Goal: Browse casually: Explore the website without a specific task or goal

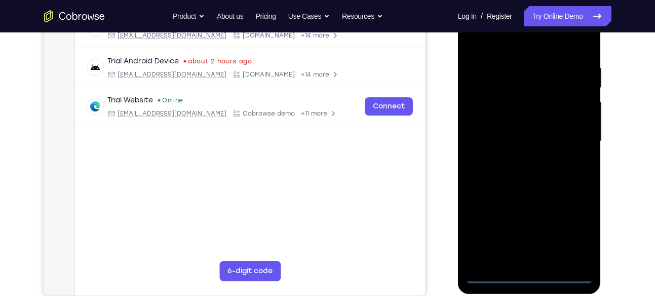
scroll to position [176, 0]
click at [530, 274] on div at bounding box center [530, 141] width 128 height 284
click at [574, 236] on div at bounding box center [530, 141] width 128 height 284
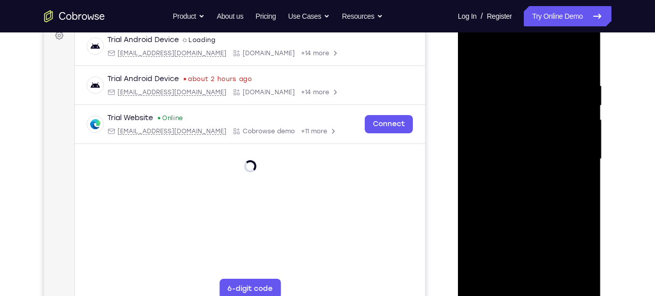
scroll to position [157, 0]
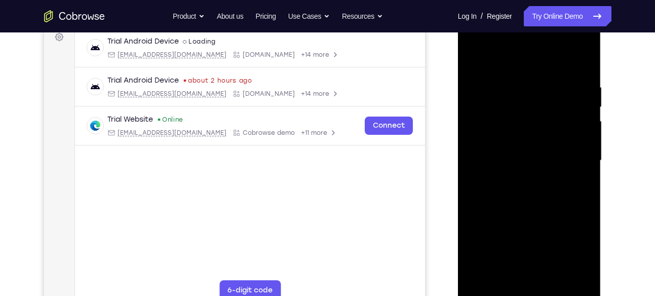
click at [576, 248] on div at bounding box center [530, 161] width 128 height 284
click at [523, 51] on div at bounding box center [530, 161] width 128 height 284
click at [490, 47] on div at bounding box center [530, 161] width 128 height 284
click at [476, 40] on div at bounding box center [530, 161] width 128 height 284
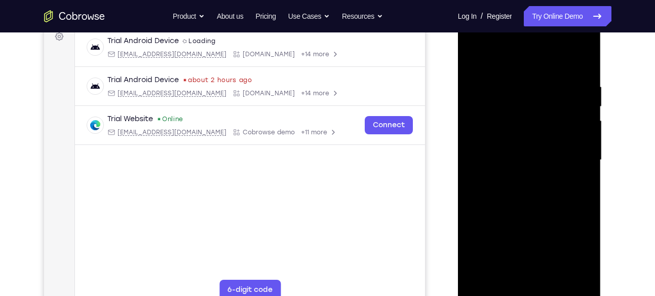
click at [548, 131] on div at bounding box center [530, 160] width 128 height 284
click at [573, 154] on div at bounding box center [530, 160] width 128 height 284
click at [492, 294] on div at bounding box center [530, 160] width 128 height 284
click at [491, 291] on div at bounding box center [530, 160] width 128 height 284
click at [575, 163] on div at bounding box center [530, 160] width 128 height 284
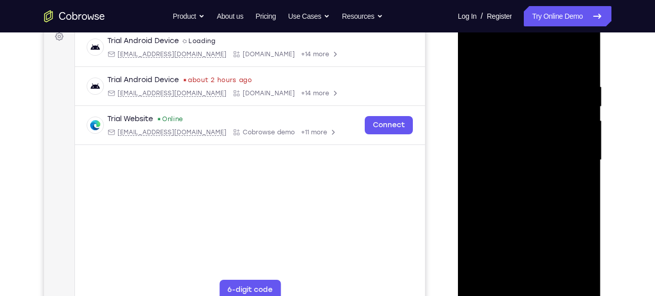
click at [574, 159] on div at bounding box center [530, 160] width 128 height 284
click at [514, 178] on div at bounding box center [530, 160] width 128 height 284
click at [518, 148] on div at bounding box center [530, 160] width 128 height 284
click at [514, 139] on div at bounding box center [530, 160] width 128 height 284
click at [516, 159] on div at bounding box center [530, 160] width 128 height 284
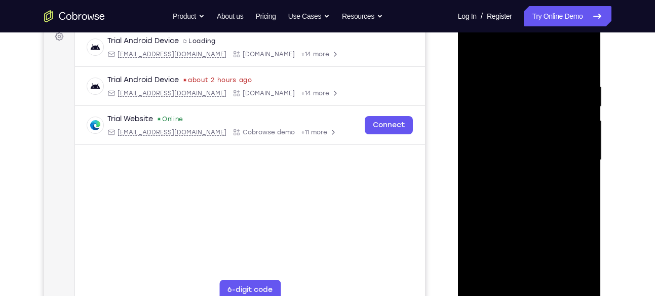
click at [519, 189] on div at bounding box center [530, 160] width 128 height 284
click at [522, 188] on div at bounding box center [530, 160] width 128 height 284
click at [521, 195] on div at bounding box center [530, 160] width 128 height 284
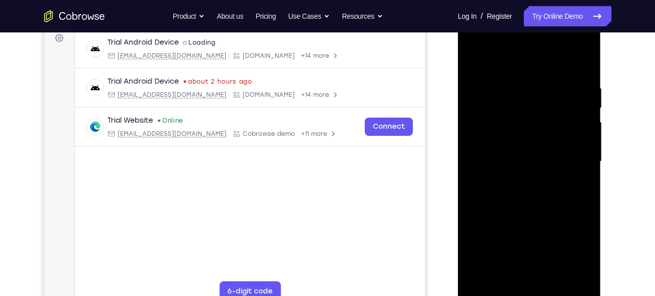
scroll to position [157, 0]
click at [539, 196] on div at bounding box center [530, 161] width 128 height 284
click at [534, 208] on div at bounding box center [530, 161] width 128 height 284
click at [513, 87] on div at bounding box center [530, 161] width 128 height 284
click at [568, 274] on div at bounding box center [530, 161] width 128 height 284
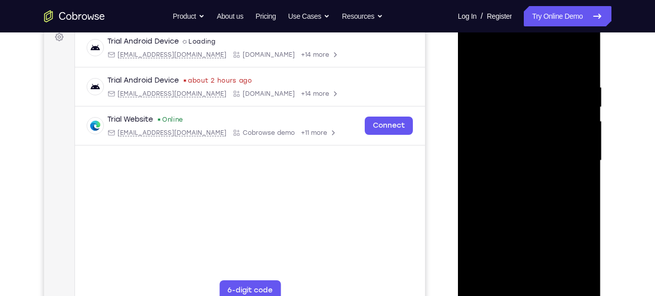
click at [580, 63] on div at bounding box center [530, 161] width 128 height 284
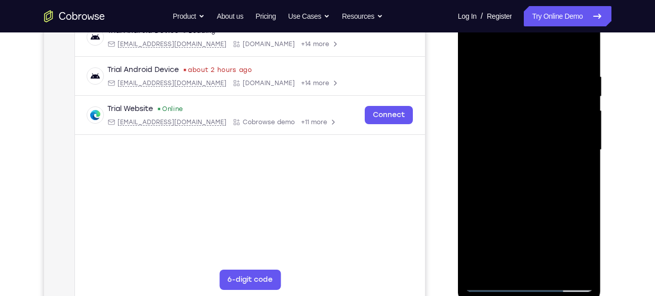
click at [483, 268] on div at bounding box center [530, 150] width 128 height 284
click at [552, 267] on div at bounding box center [530, 150] width 128 height 284
click at [523, 203] on div at bounding box center [530, 150] width 128 height 284
click at [528, 201] on div at bounding box center [530, 150] width 128 height 284
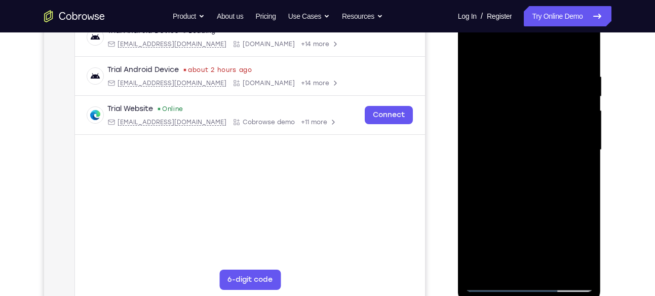
click at [473, 50] on div at bounding box center [530, 150] width 128 height 284
click at [517, 61] on div at bounding box center [530, 150] width 128 height 284
click at [503, 143] on div at bounding box center [530, 150] width 128 height 284
click at [473, 47] on div at bounding box center [530, 150] width 128 height 284
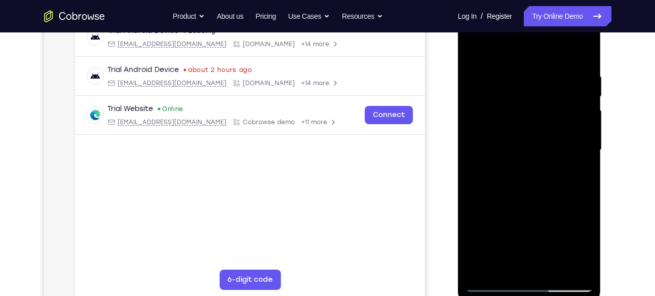
click at [480, 266] on div at bounding box center [530, 150] width 128 height 284
drag, startPoint x: 527, startPoint y: 100, endPoint x: 533, endPoint y: 173, distance: 73.2
click at [533, 173] on div at bounding box center [530, 150] width 128 height 284
click at [582, 195] on div at bounding box center [530, 150] width 128 height 284
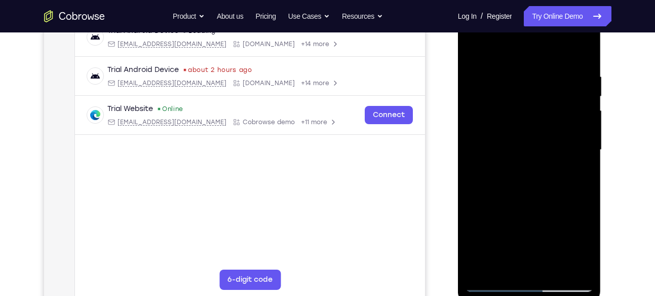
click at [586, 195] on div at bounding box center [530, 150] width 128 height 284
click at [585, 196] on div at bounding box center [530, 150] width 128 height 284
click at [481, 269] on div at bounding box center [530, 150] width 128 height 284
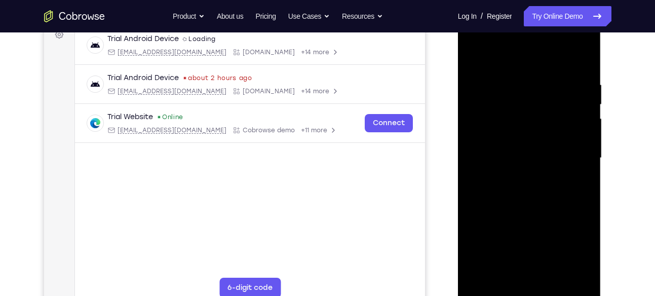
click at [490, 210] on div at bounding box center [530, 158] width 128 height 284
